Goal: Task Accomplishment & Management: Complete application form

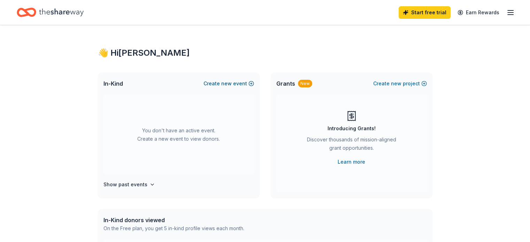
click at [221, 85] on button "Create new event" at bounding box center [229, 83] width 51 height 8
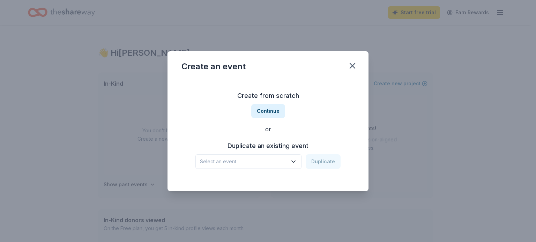
click at [282, 153] on div "Duplicate an existing event Select an event Duplicate" at bounding box center [267, 155] width 173 height 29
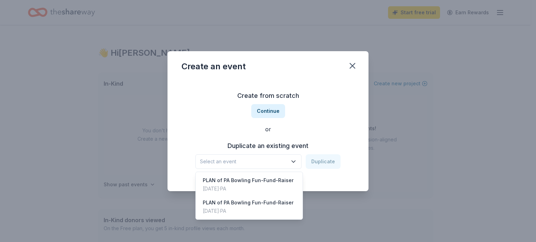
click at [276, 157] on button "Select an event" at bounding box center [248, 161] width 106 height 15
click at [267, 185] on div "[DATE] · [GEOGRAPHIC_DATA]" at bounding box center [248, 189] width 91 height 8
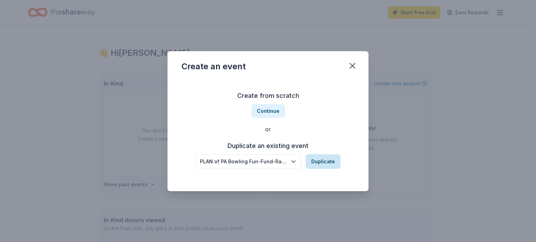
click at [323, 162] on button "Duplicate" at bounding box center [322, 161] width 35 height 15
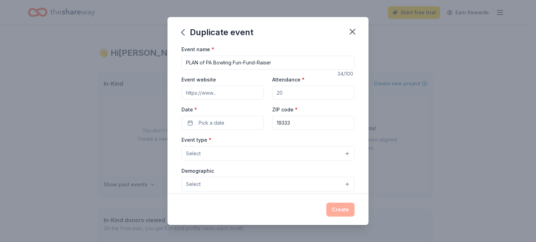
click at [290, 92] on input "Attendance *" at bounding box center [313, 93] width 82 height 14
type input "100"
click at [223, 126] on span "Pick a date" at bounding box center [211, 123] width 26 height 8
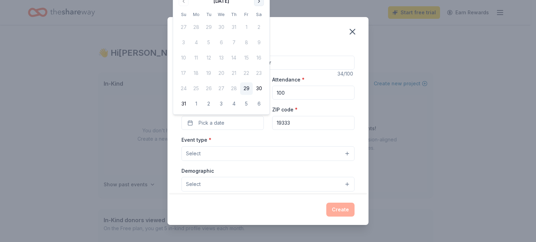
click at [257, 5] on button "Go to next month" at bounding box center [259, 1] width 10 height 10
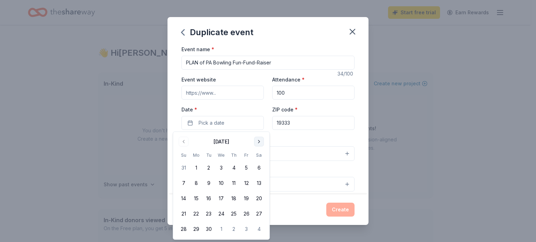
click at [257, 139] on button "Go to next month" at bounding box center [259, 142] width 10 height 10
click at [258, 140] on button "Go to next month" at bounding box center [259, 142] width 10 height 10
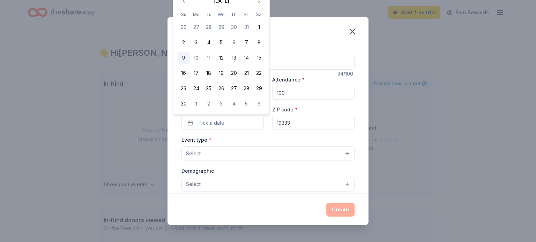
click at [185, 53] on button "9" at bounding box center [183, 58] width 13 height 13
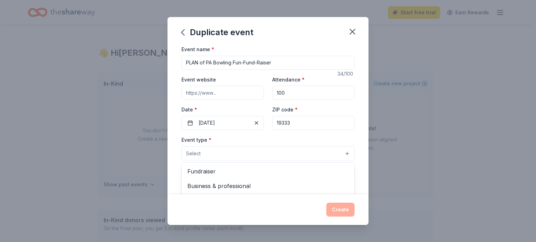
click at [227, 151] on button "Select" at bounding box center [267, 153] width 173 height 15
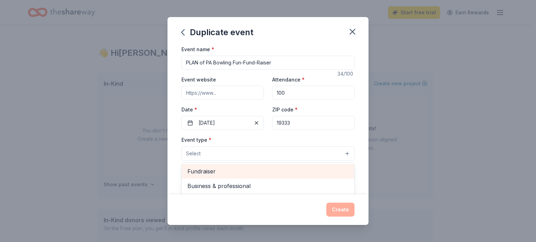
click at [244, 172] on span "Fundraiser" at bounding box center [267, 171] width 161 height 9
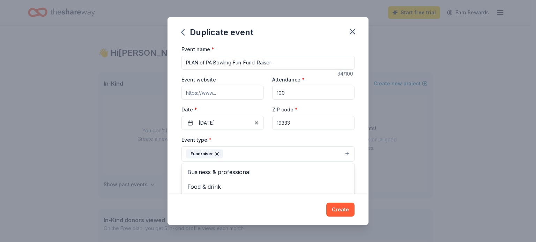
click at [180, 162] on div "Event name * PLAN of PA Bowling Fun-Fund-Raiser 34 /100 Event website Attendanc…" at bounding box center [267, 120] width 201 height 150
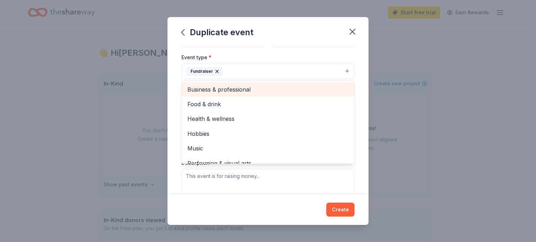
scroll to position [89, 0]
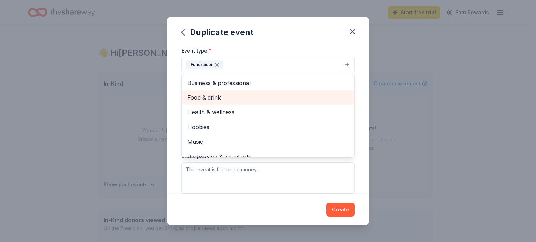
click at [232, 99] on span "Food & drink" at bounding box center [267, 97] width 161 height 9
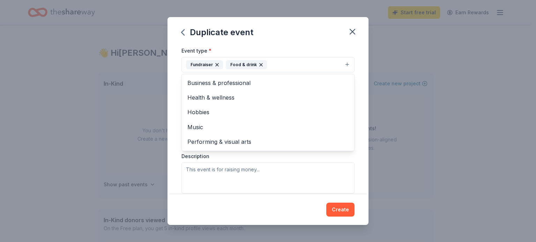
click at [356, 130] on div "Event name * PLAN of PA Bowling Fun-Fund-Raiser 34 /100 Event website Attendanc…" at bounding box center [267, 120] width 201 height 150
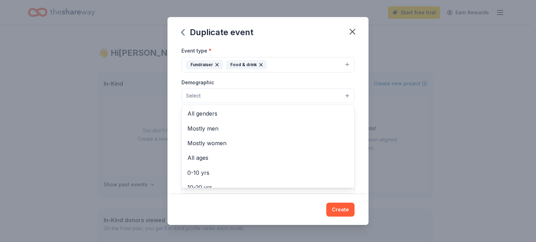
click at [287, 101] on button "Select" at bounding box center [267, 96] width 173 height 15
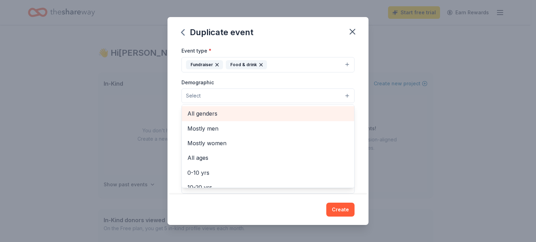
click at [289, 114] on span "All genders" at bounding box center [267, 113] width 161 height 9
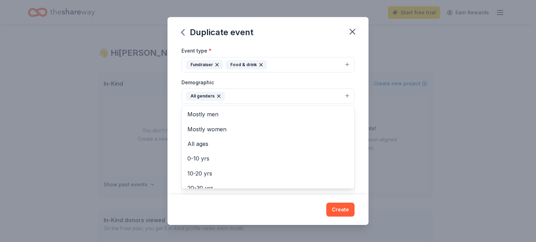
click at [174, 133] on div "Event name * PLAN of PA Bowling Fun-Fund-Raiser 34 /100 Event website Attendanc…" at bounding box center [267, 120] width 201 height 150
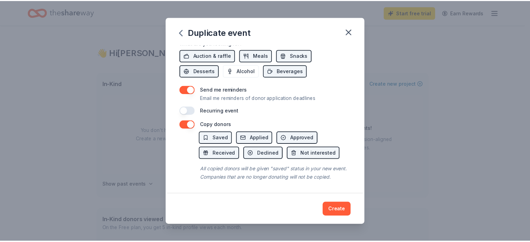
scroll to position [261, 0]
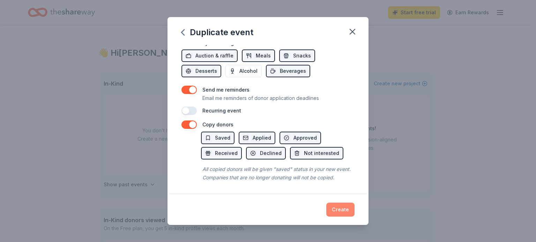
click at [347, 205] on button "Create" at bounding box center [340, 210] width 28 height 14
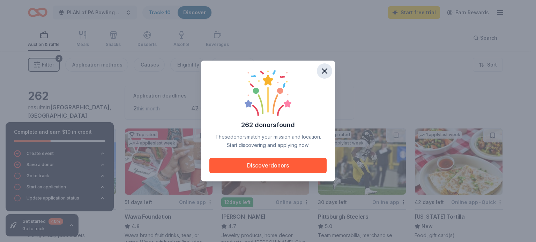
click at [321, 74] on icon "button" at bounding box center [324, 71] width 10 height 10
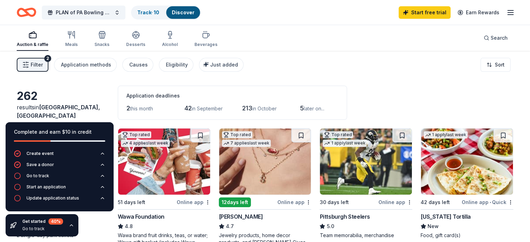
click at [72, 225] on icon "button" at bounding box center [72, 226] width 6 height 6
